Goal: Check status: Check status

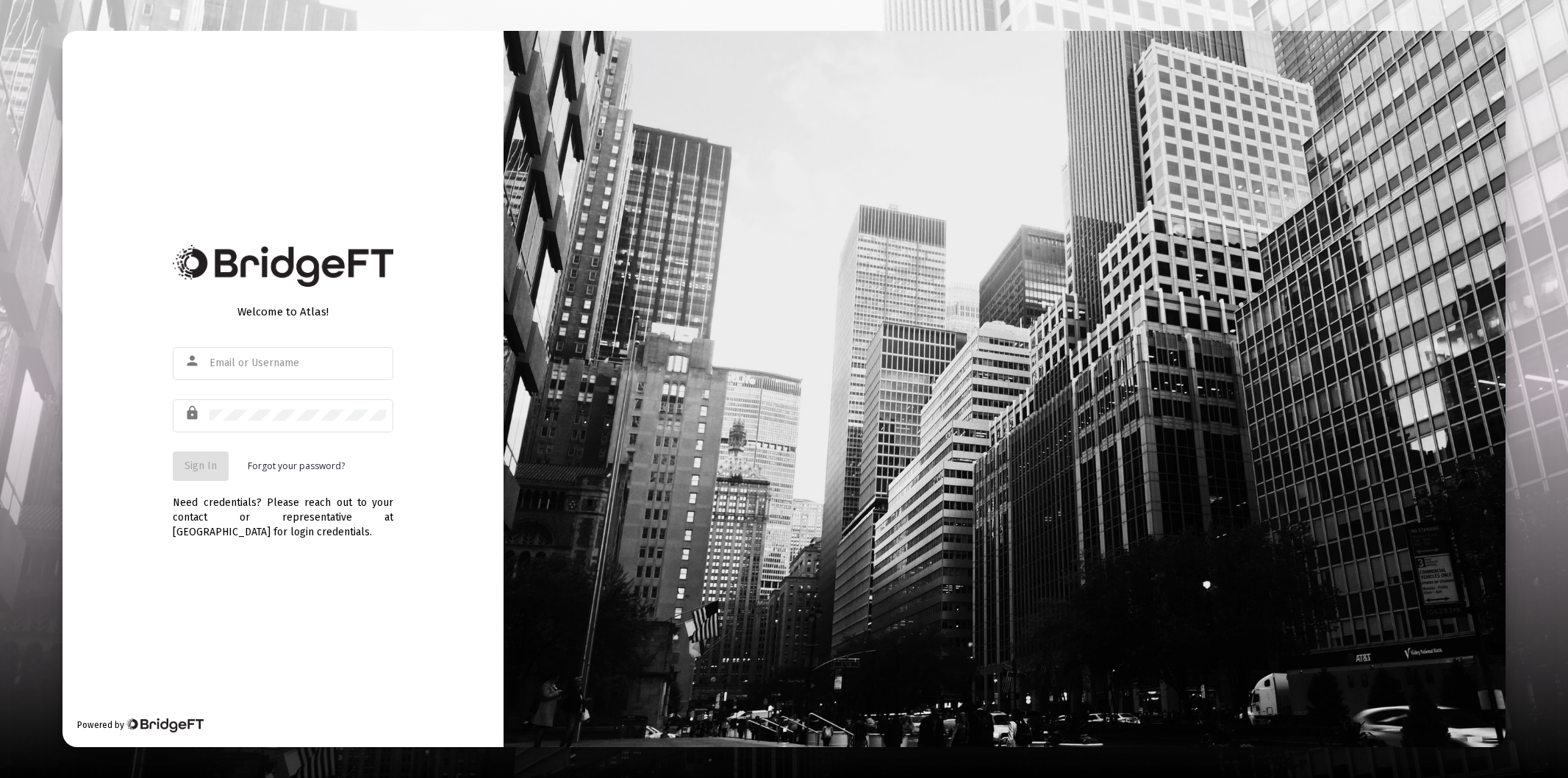
click at [283, 346] on div at bounding box center [297, 362] width 177 height 36
click at [250, 356] on div at bounding box center [297, 362] width 177 height 36
type input "[PERSON_NAME][EMAIL_ADDRESS][DOMAIN_NAME]"
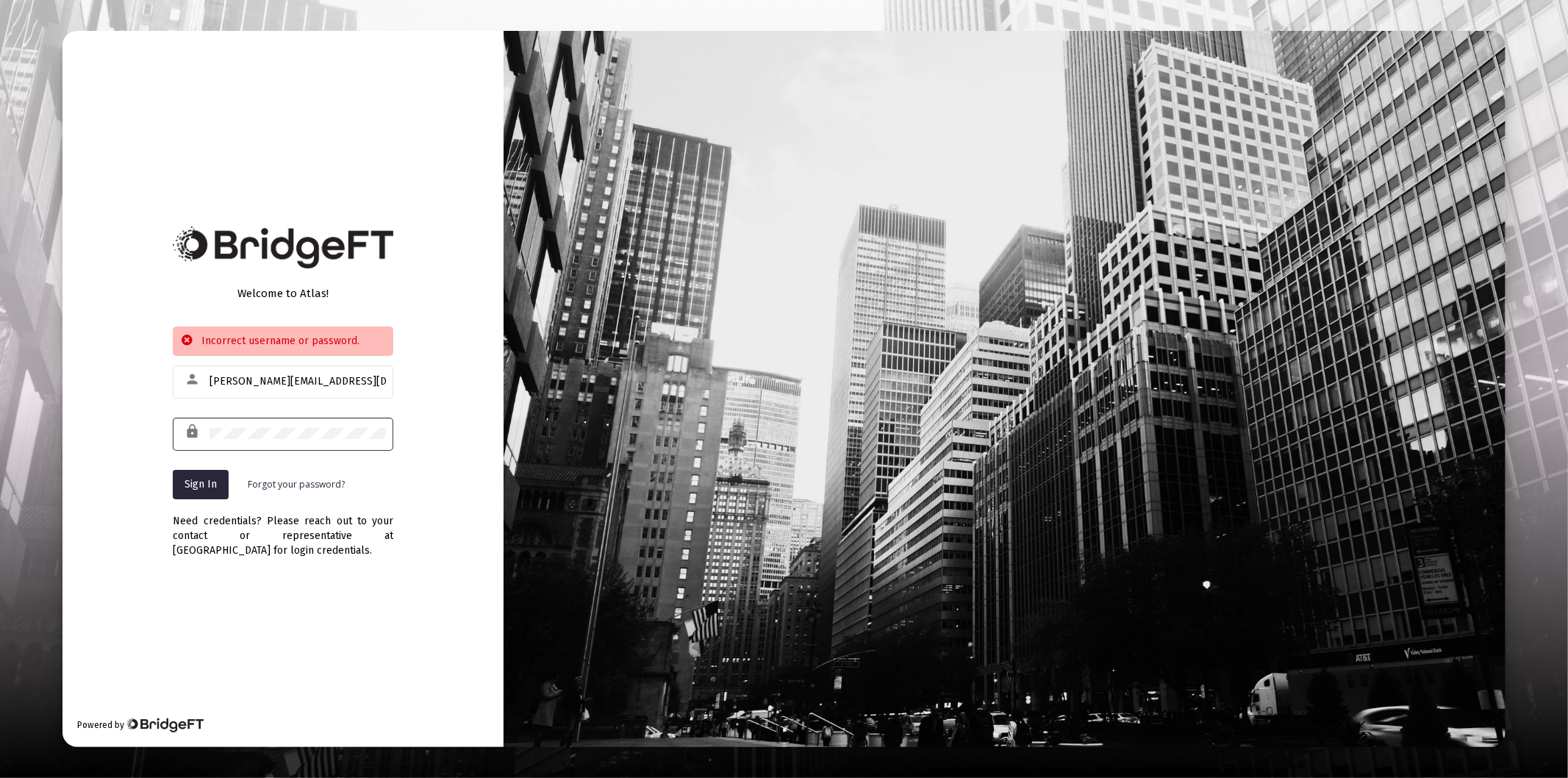
click at [262, 442] on div at bounding box center [297, 433] width 177 height 36
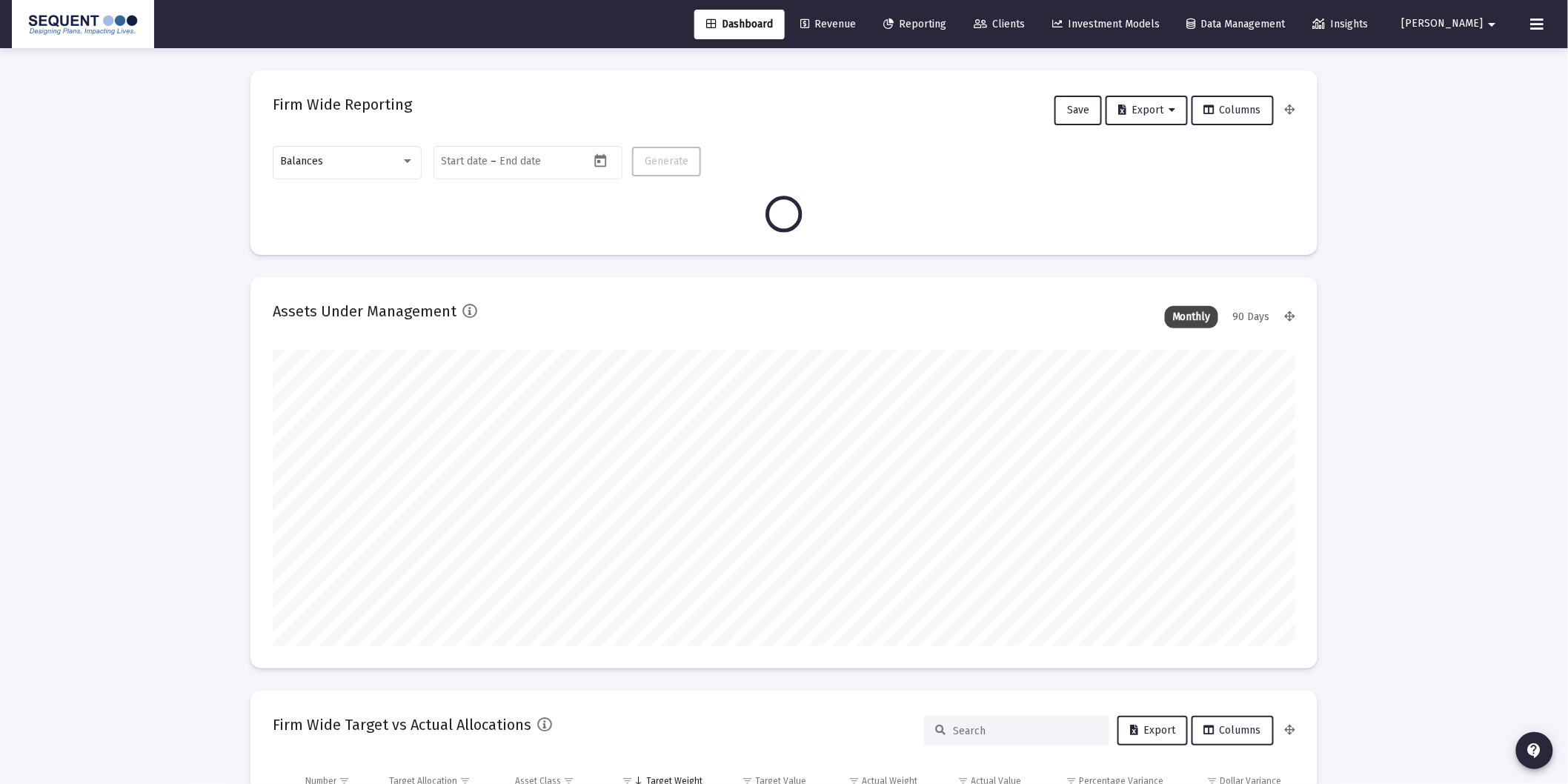
scroll to position [297, 550]
type input "[DATE]"
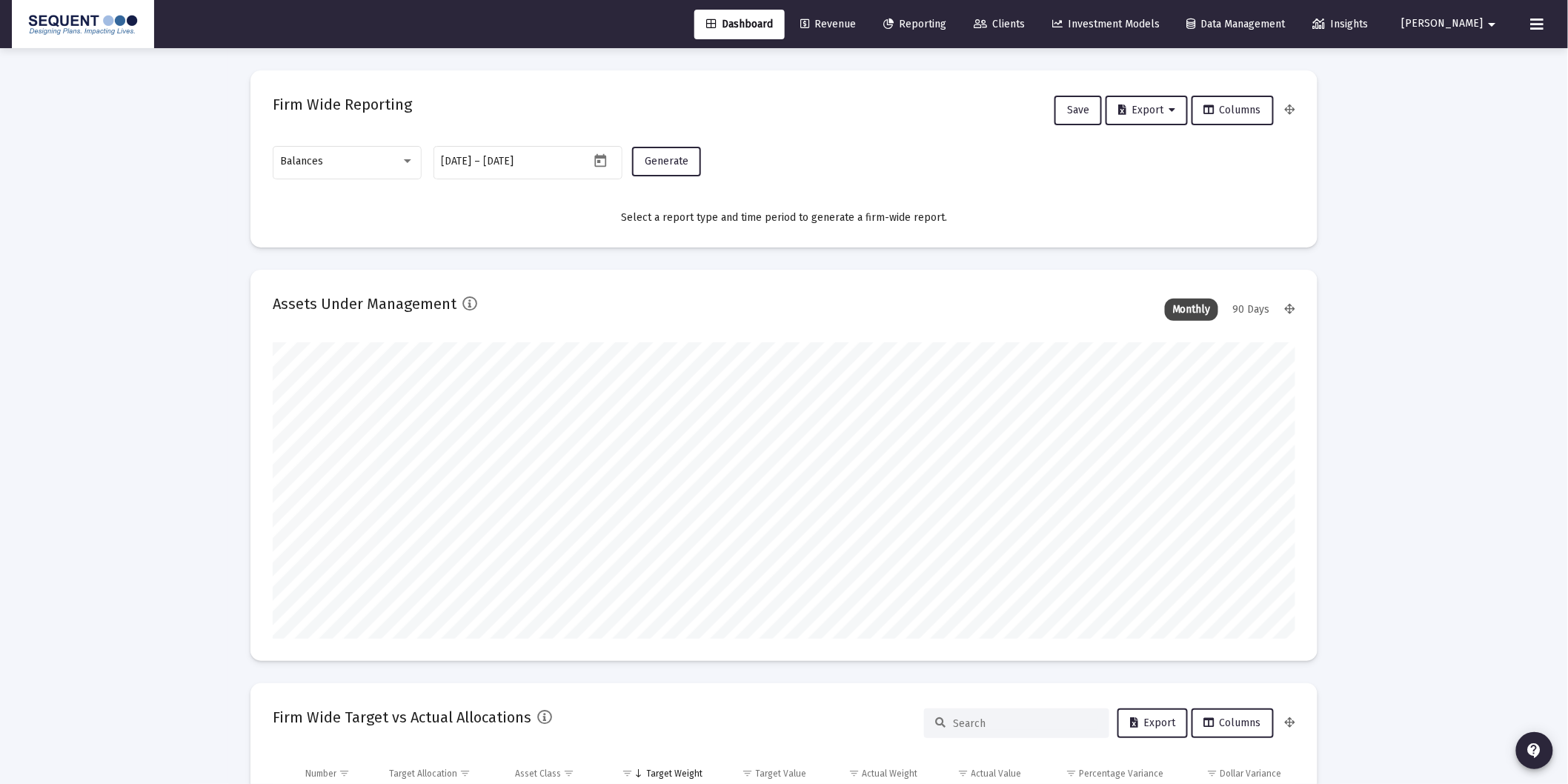
scroll to position [297, 477]
click at [809, 116] on div "Firm Wide Reporting Save Export Columns" at bounding box center [784, 110] width 1022 height 35
